Goal: Transaction & Acquisition: Download file/media

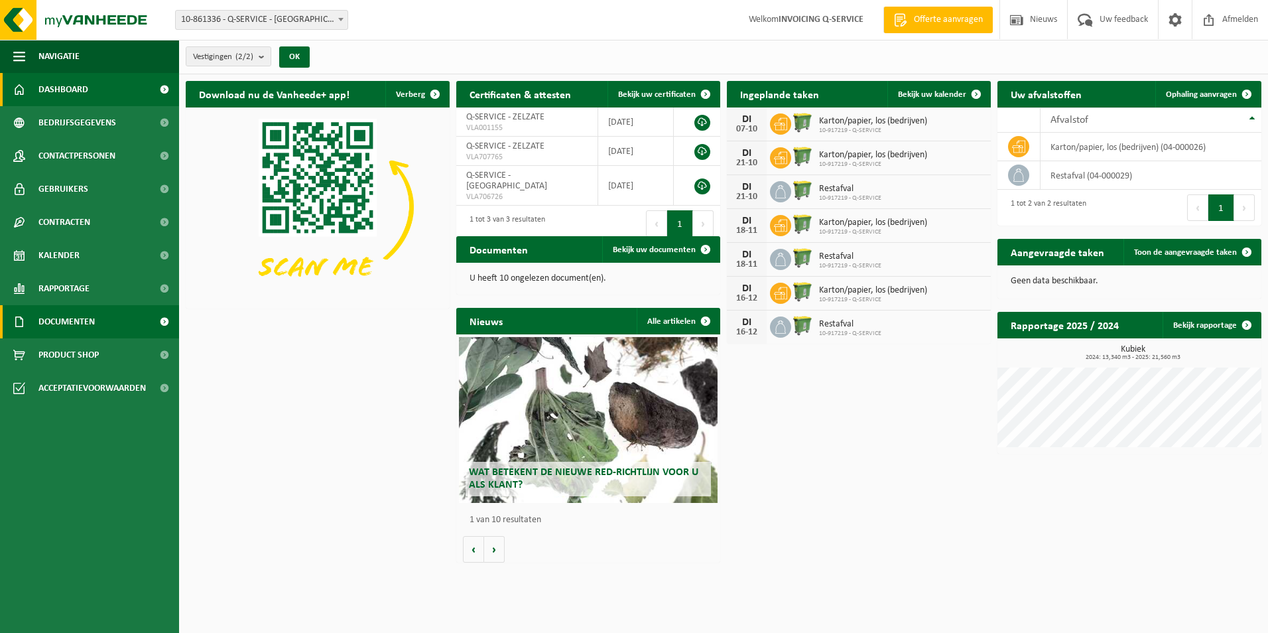
click at [80, 312] on span "Documenten" at bounding box center [66, 321] width 56 height 33
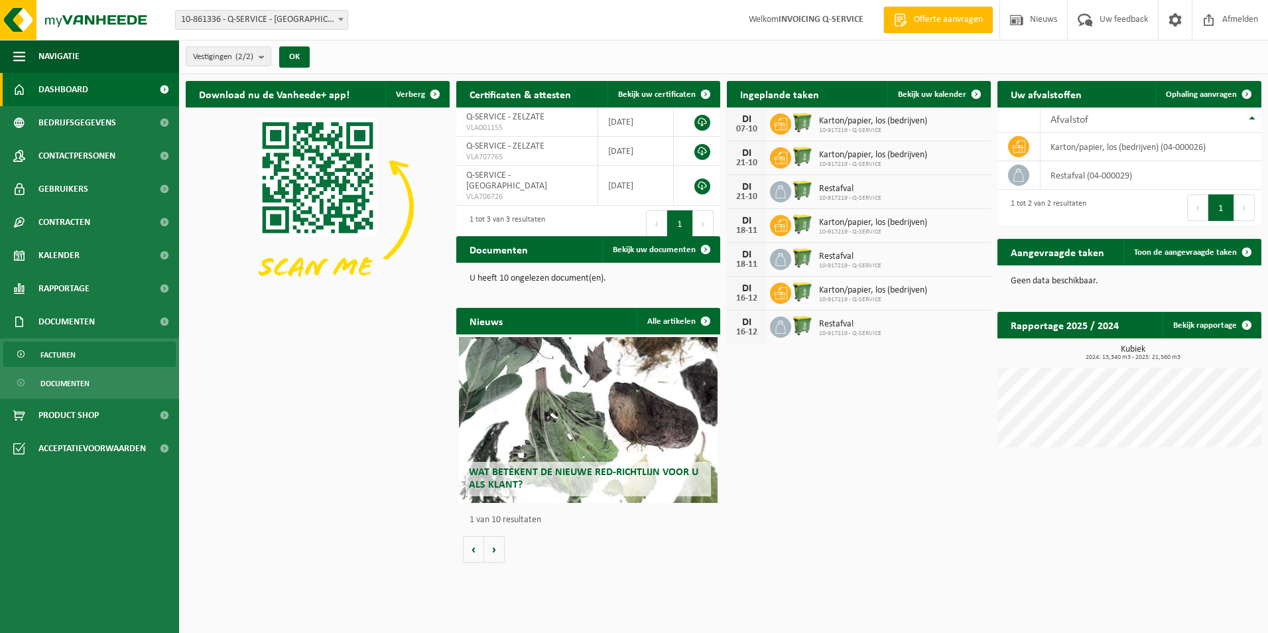
click at [61, 355] on span "Facturen" at bounding box center [57, 354] width 35 height 25
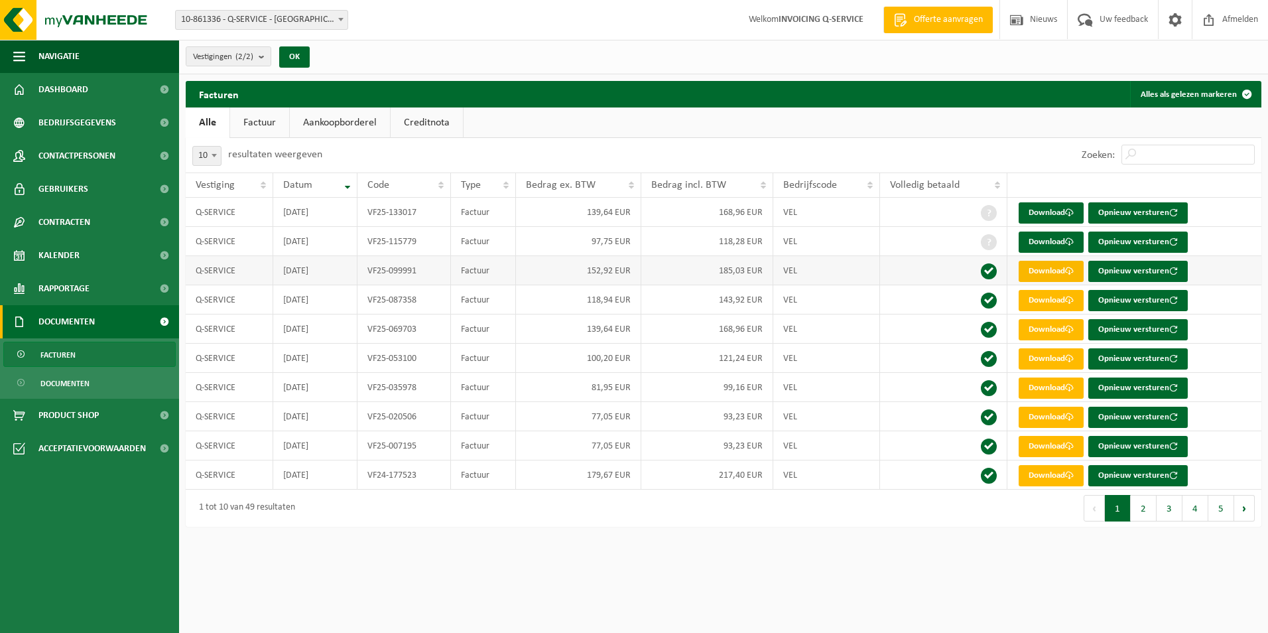
click at [1038, 271] on link "Download" at bounding box center [1050, 271] width 65 height 21
click at [749, 535] on div "Navigatie Offerte aanvragen Nieuws Uw feedback Afmelden Dashboard Bedrijfsgegev…" at bounding box center [634, 270] width 1268 height 540
click at [1040, 411] on link "Download" at bounding box center [1050, 416] width 65 height 21
click at [839, 149] on div "Zoeken:" at bounding box center [992, 155] width 538 height 34
click at [1052, 247] on link "Download" at bounding box center [1050, 241] width 65 height 21
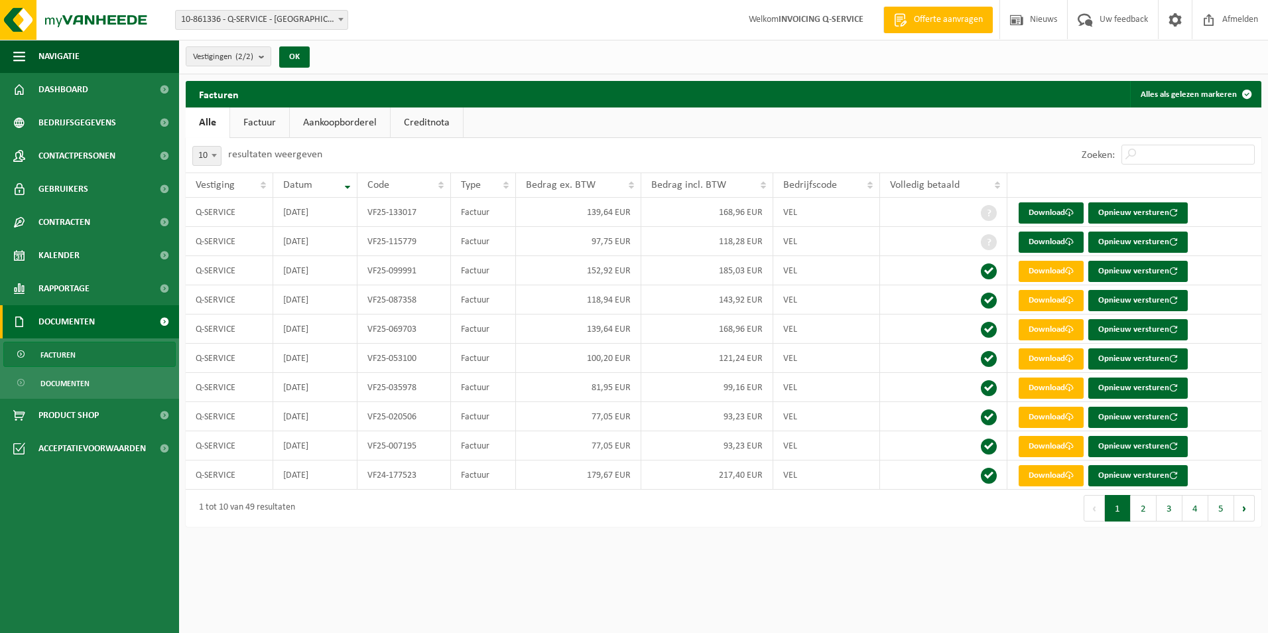
click at [823, 131] on ul "Alle Factuur Aankoopborderel Creditnota" at bounding box center [723, 122] width 1075 height 30
click at [1051, 210] on link "Download" at bounding box center [1050, 212] width 65 height 21
click at [859, 115] on ul "Alle Factuur Aankoopborderel Creditnota" at bounding box center [723, 122] width 1075 height 30
